Goal: Transaction & Acquisition: Subscribe to service/newsletter

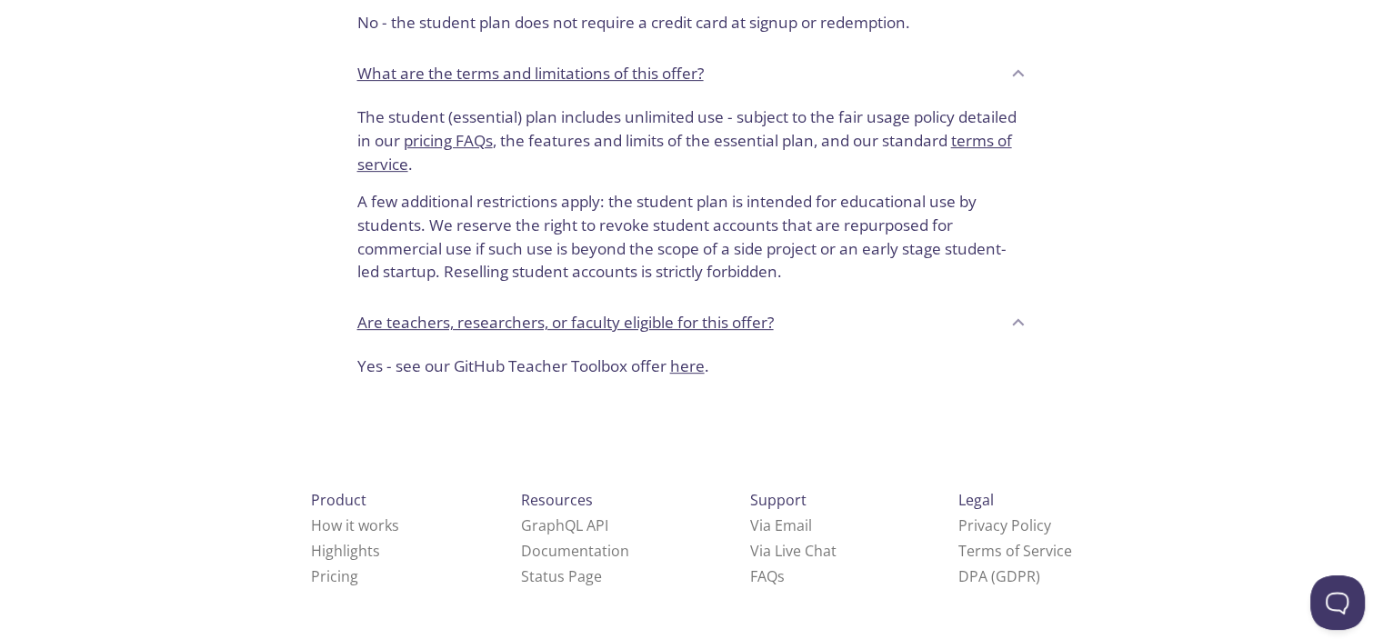
scroll to position [186, 0]
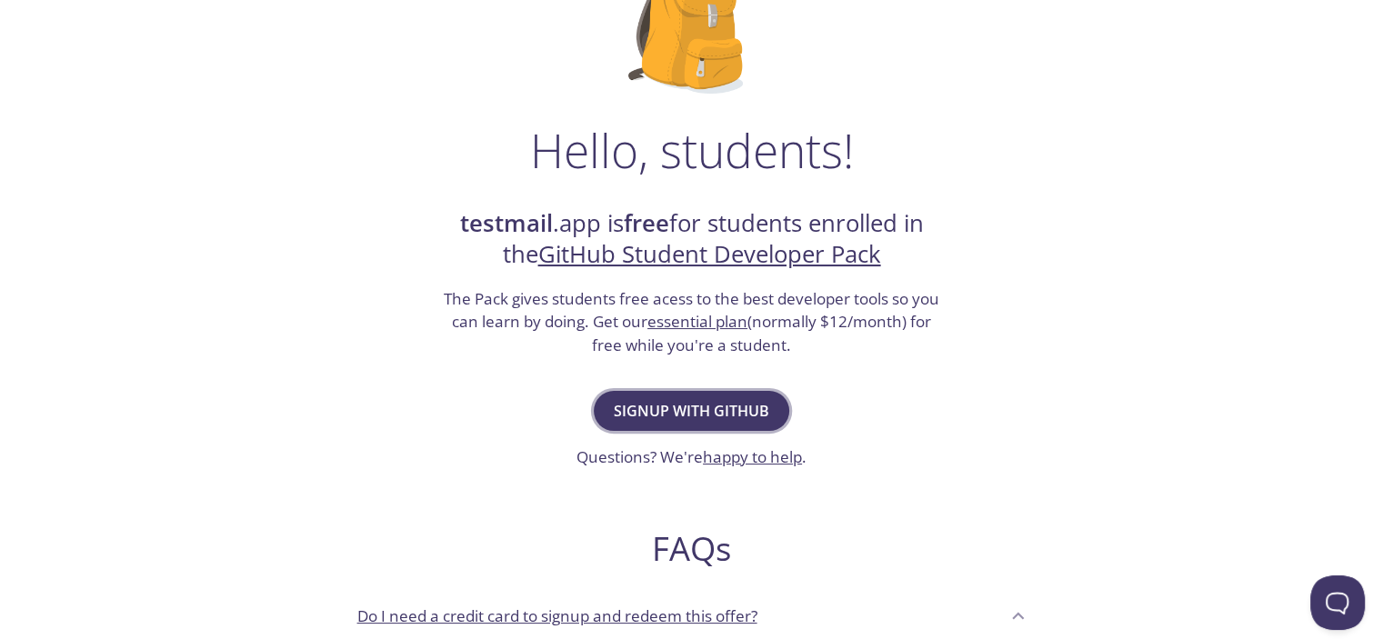
click at [675, 402] on span "Signup with GitHub" at bounding box center [691, 410] width 155 height 25
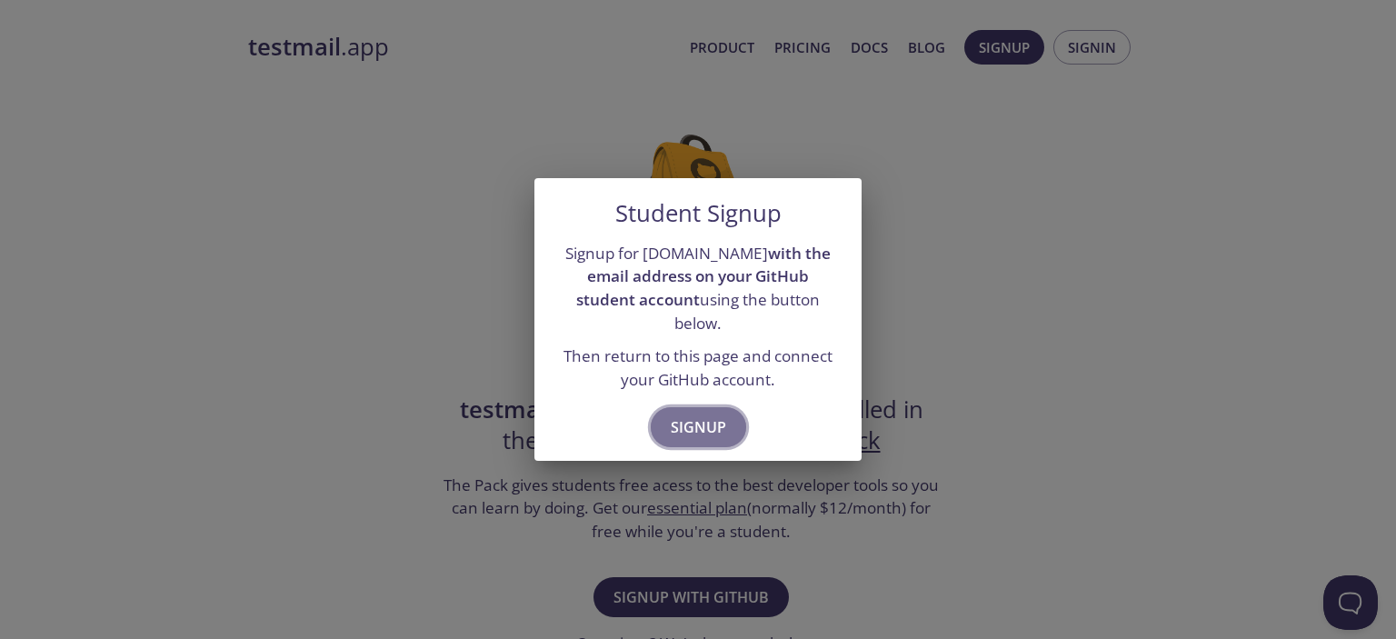
click at [698, 415] on span "Signup" at bounding box center [698, 427] width 55 height 25
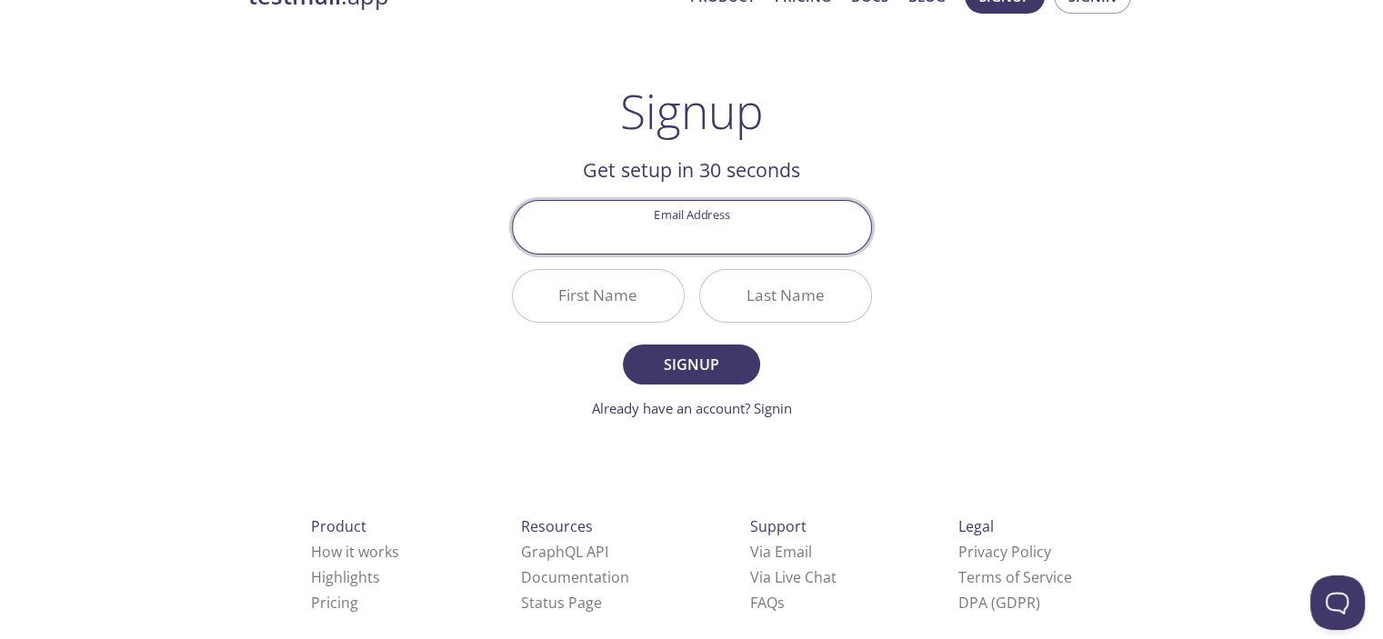
scroll to position [76, 0]
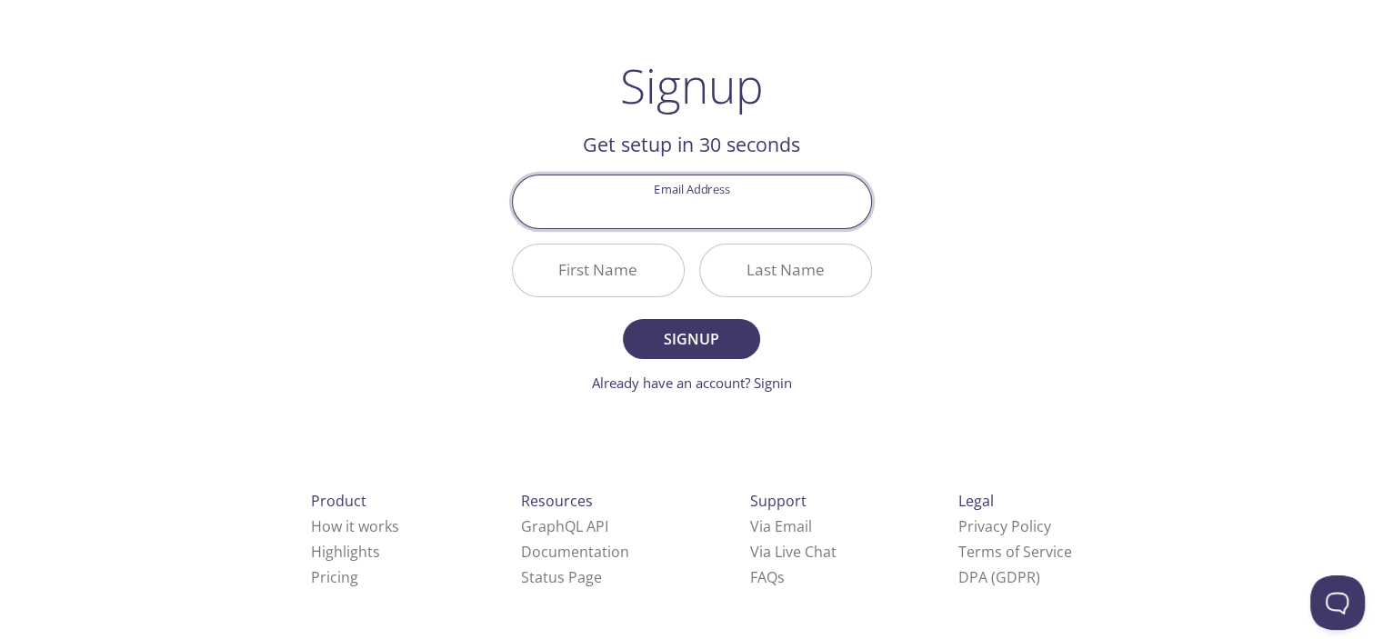
click at [680, 215] on input "Email Address" at bounding box center [692, 201] width 358 height 52
type input "houdmohamed85@gmail.com"
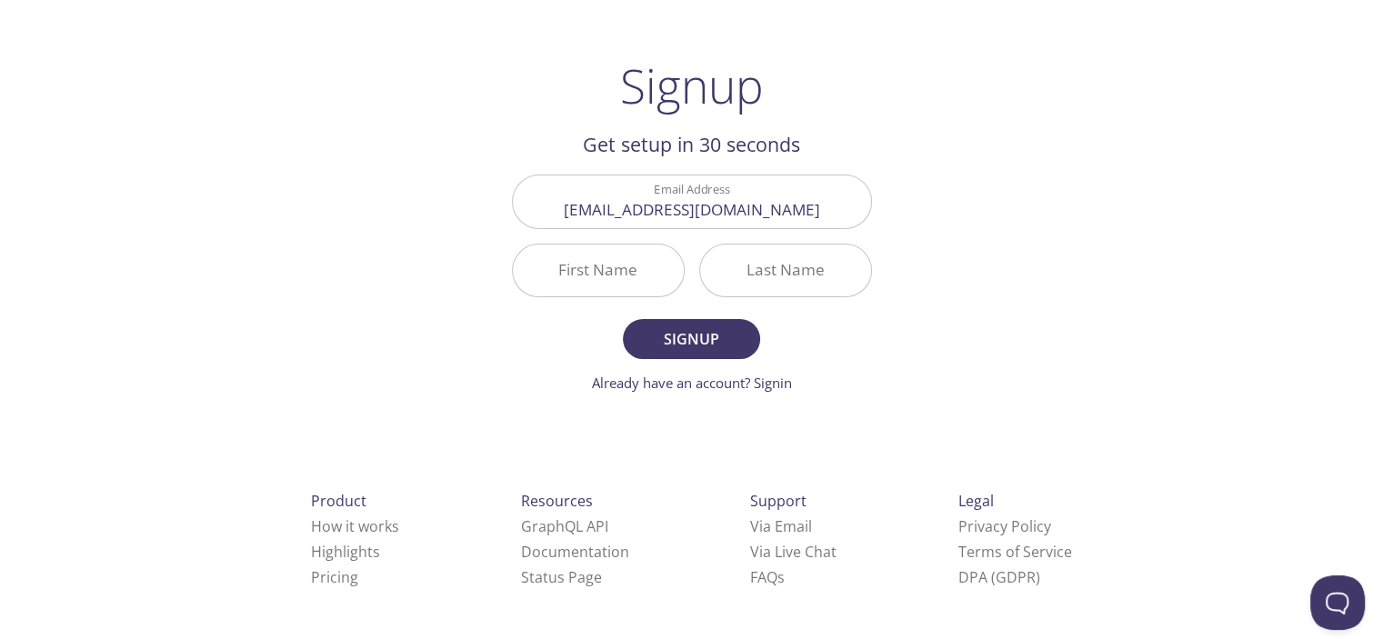
click at [702, 254] on div "Last Name" at bounding box center [785, 271] width 173 height 54
click at [616, 262] on input "First Name" at bounding box center [598, 271] width 171 height 52
click at [605, 282] on input "Mahmoud" at bounding box center [598, 271] width 171 height 52
type input "Mahmoud"
click at [763, 268] on input "Last Name" at bounding box center [785, 271] width 171 height 52
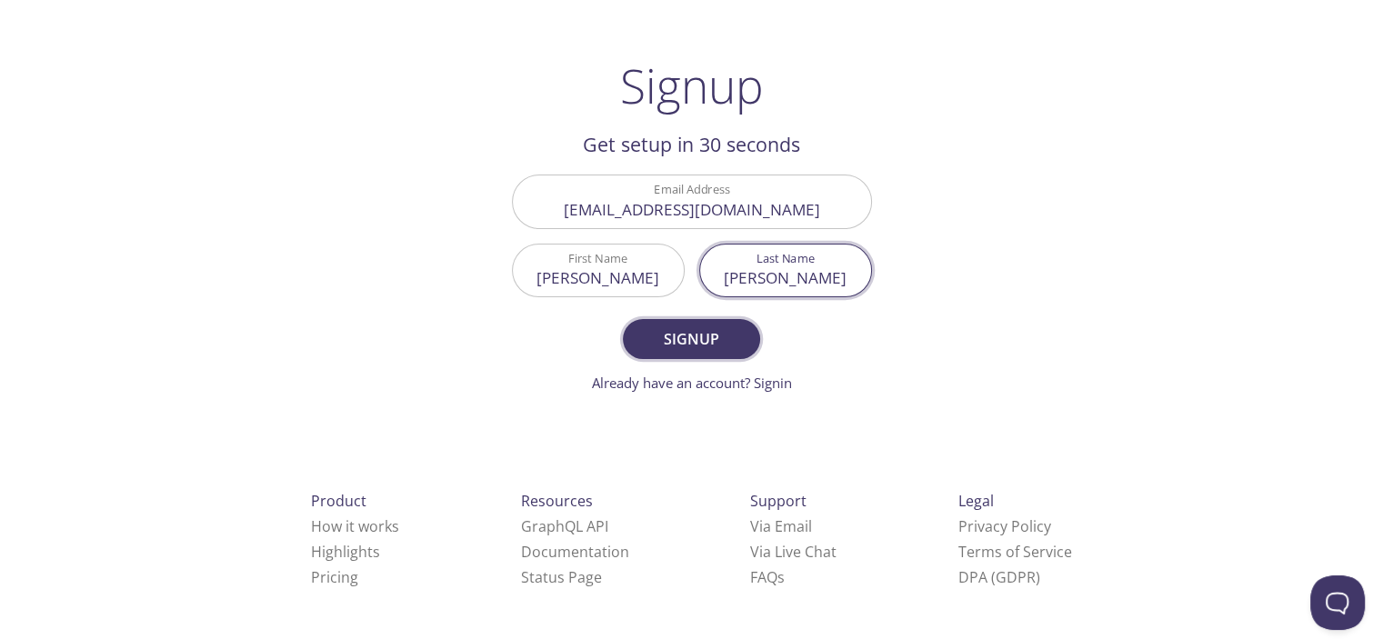
type input "Mohamed"
click at [726, 319] on button "Signup" at bounding box center [691, 339] width 136 height 40
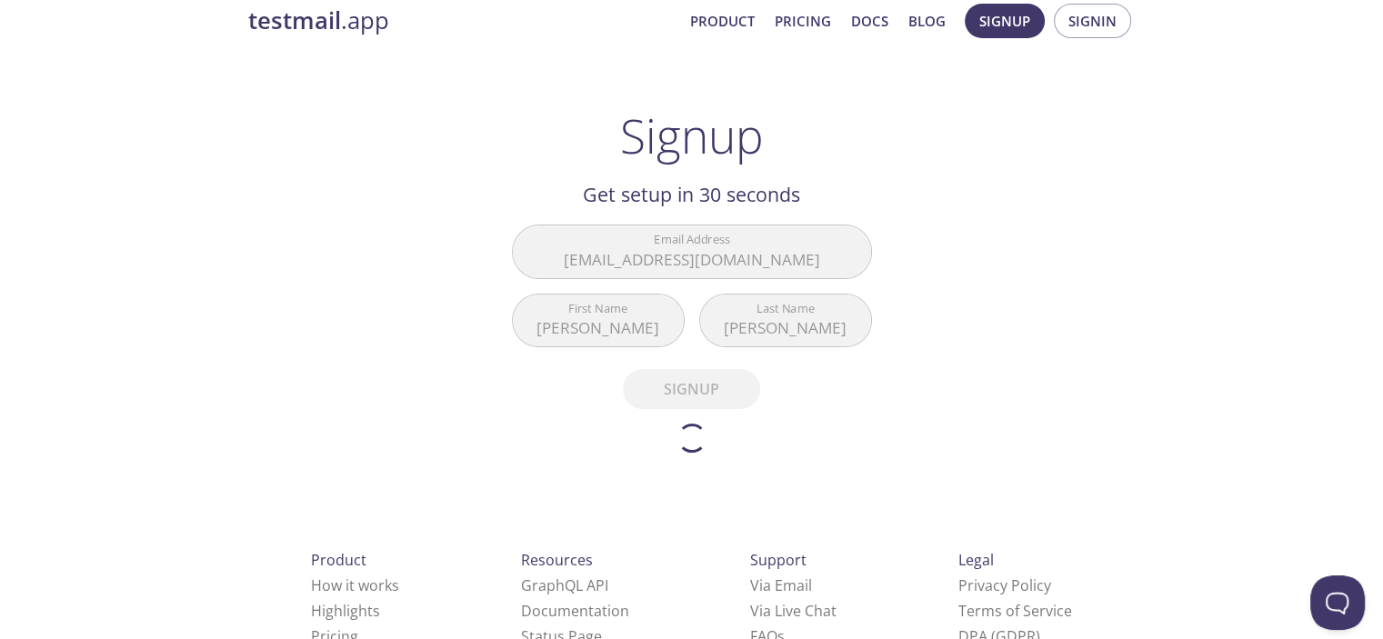
scroll to position [0, 0]
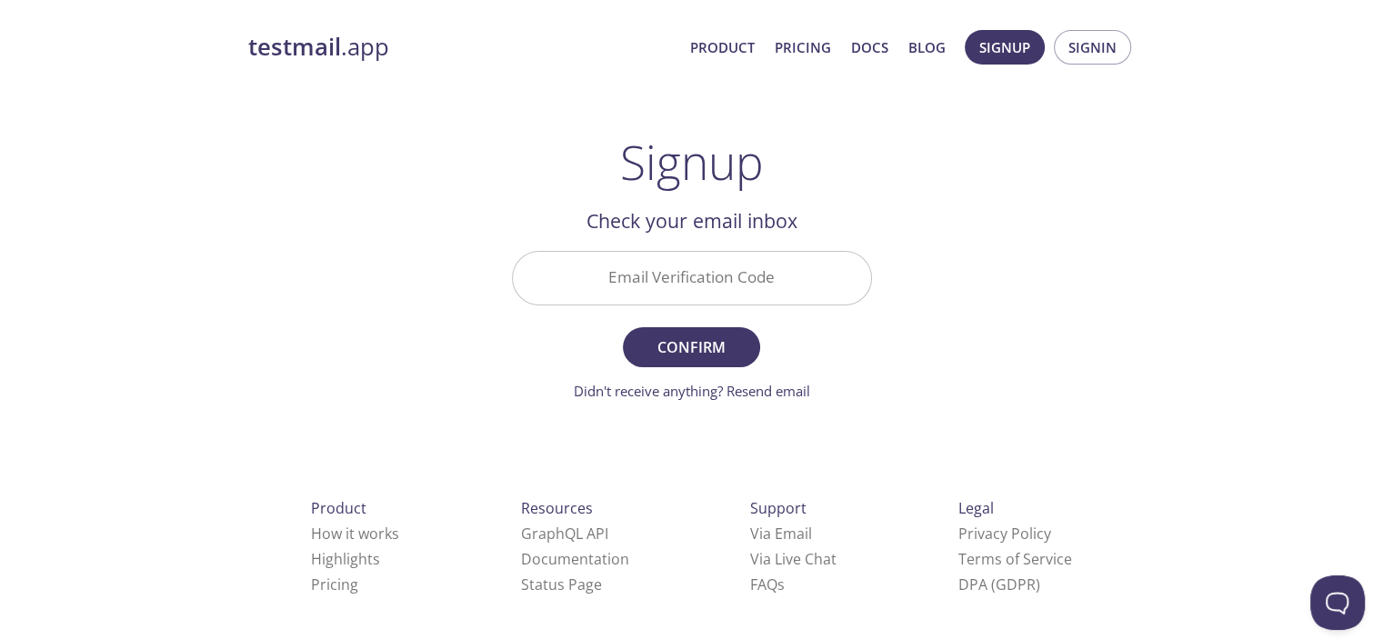
click at [465, 219] on div "testmail .app Product Pricing Docs Blog Signup Signin Signup Get setup in 30 se…" at bounding box center [691, 400] width 931 height 765
click at [622, 268] on input "Email Verification Code" at bounding box center [692, 278] width 358 height 52
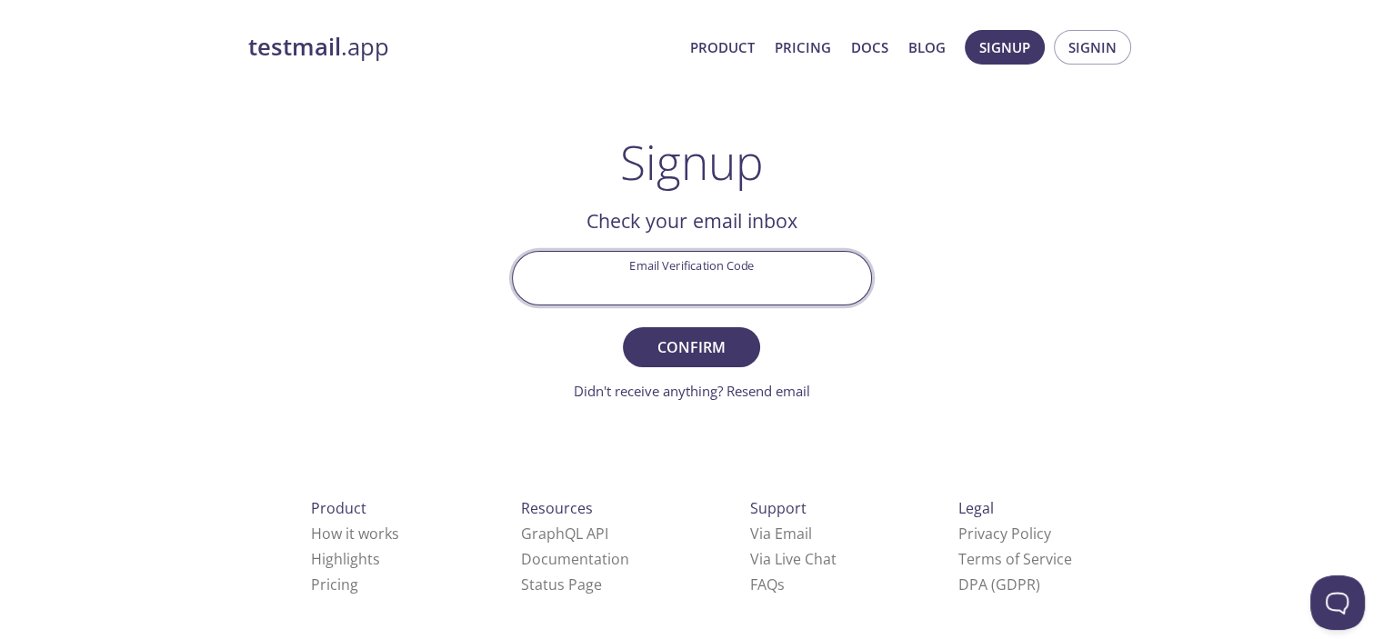
paste input "RALHZ8J"
type input "RALHZ8J"
click at [694, 345] on span "Confirm" at bounding box center [691, 347] width 96 height 25
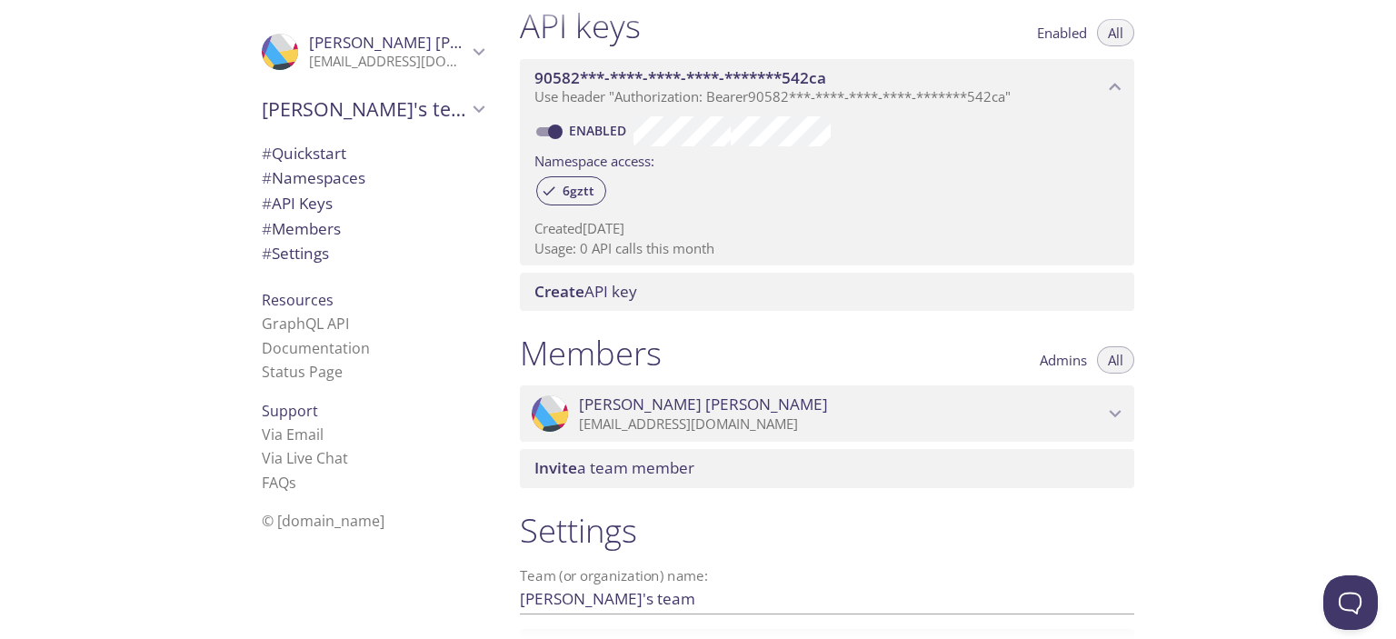
scroll to position [654, 0]
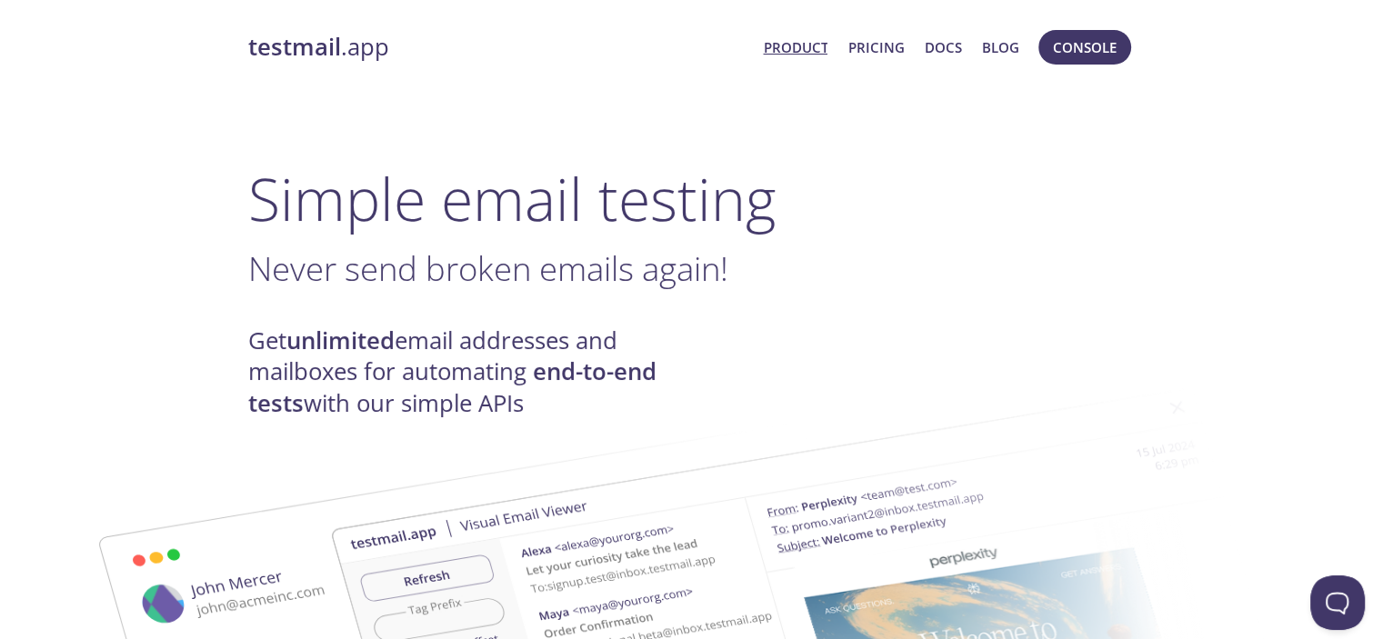
click at [796, 43] on link "Product" at bounding box center [795, 47] width 65 height 24
